Goal: Register for event/course

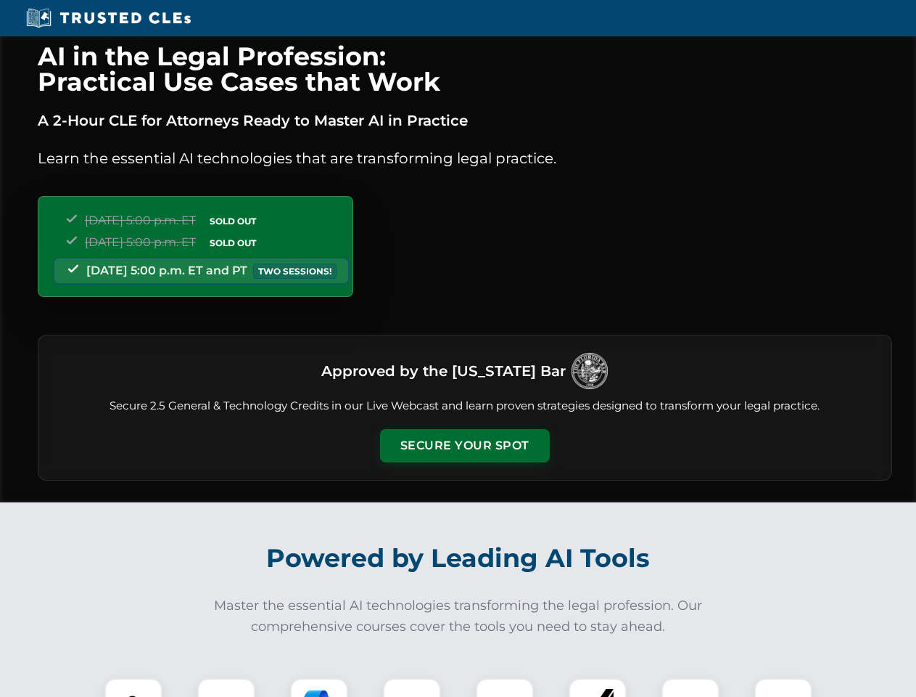
click at [464, 445] on button "Secure Your Spot" at bounding box center [465, 445] width 170 height 33
click at [133, 687] on img at bounding box center [133, 707] width 42 height 42
